Goal: Navigation & Orientation: Find specific page/section

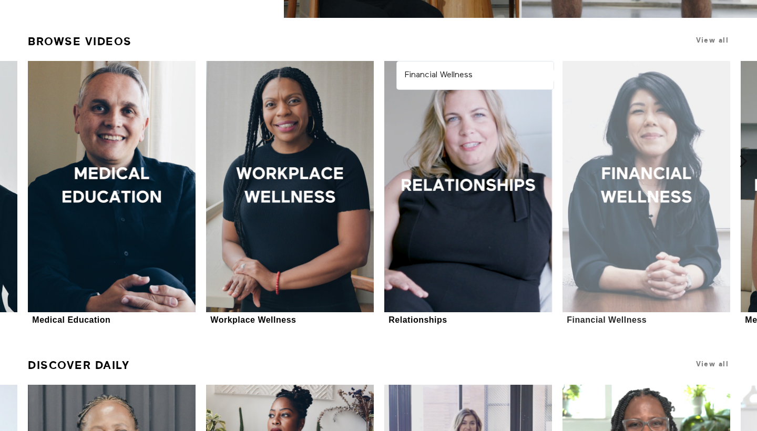
scroll to position [300, 0]
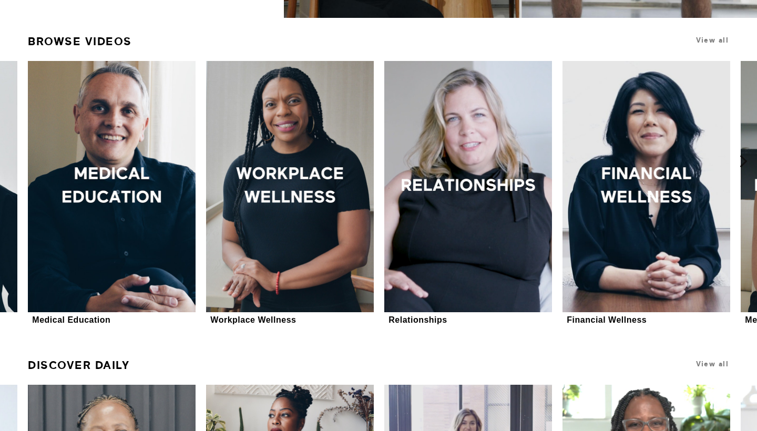
click at [712, 45] on h1 "View all" at bounding box center [664, 41] width 133 height 20
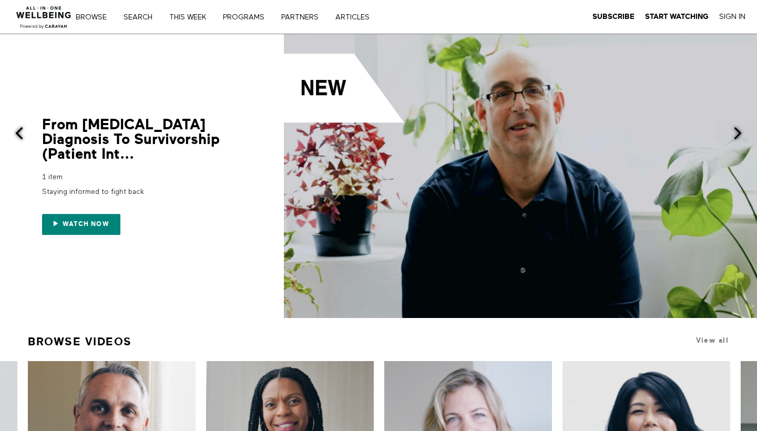
scroll to position [0, 0]
click at [92, 15] on link "Browse" at bounding box center [95, 17] width 46 height 7
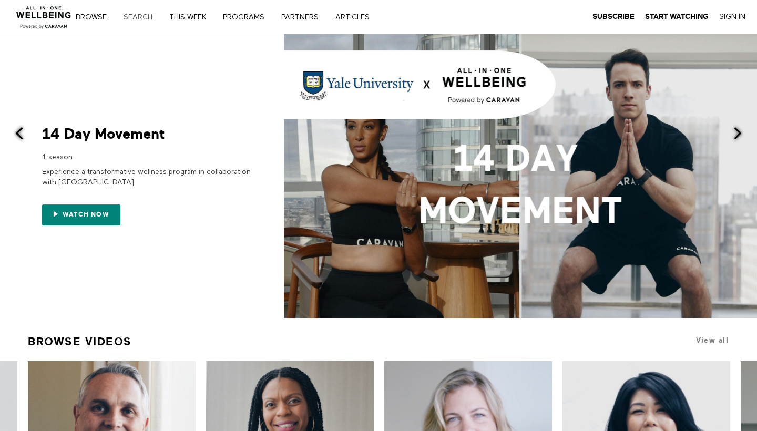
click at [145, 18] on link "Search" at bounding box center [142, 17] width 44 height 7
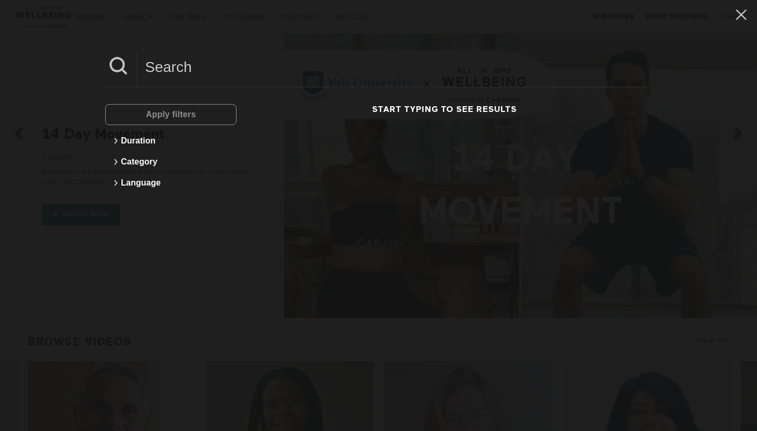
click at [229, 36] on div "Apply filters Duration Category Language Start typing to see results" at bounding box center [378, 215] width 757 height 431
click at [742, 26] on div "Apply filters Duration Category Language Start typing to see results" at bounding box center [378, 215] width 757 height 431
click at [738, 25] on div "Apply filters Duration Category Language Start typing to see results" at bounding box center [378, 215] width 757 height 431
click at [742, 15] on icon at bounding box center [741, 14] width 11 height 11
